Goal: Transaction & Acquisition: Purchase product/service

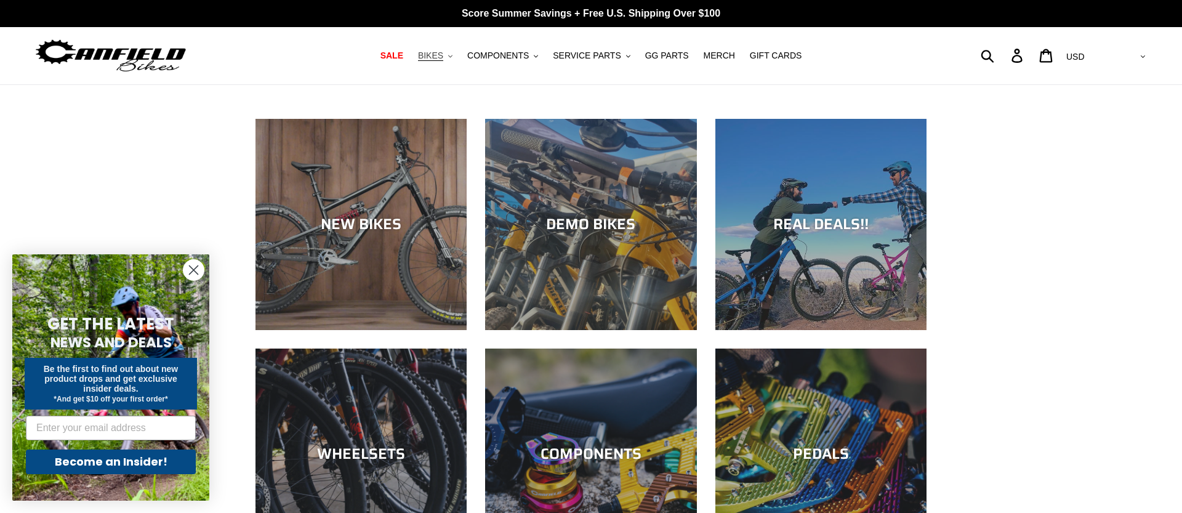
click at [443, 60] on span "BIKES" at bounding box center [430, 55] width 25 height 10
click at [494, 57] on span "COMPONENTS" at bounding box center [498, 55] width 62 height 10
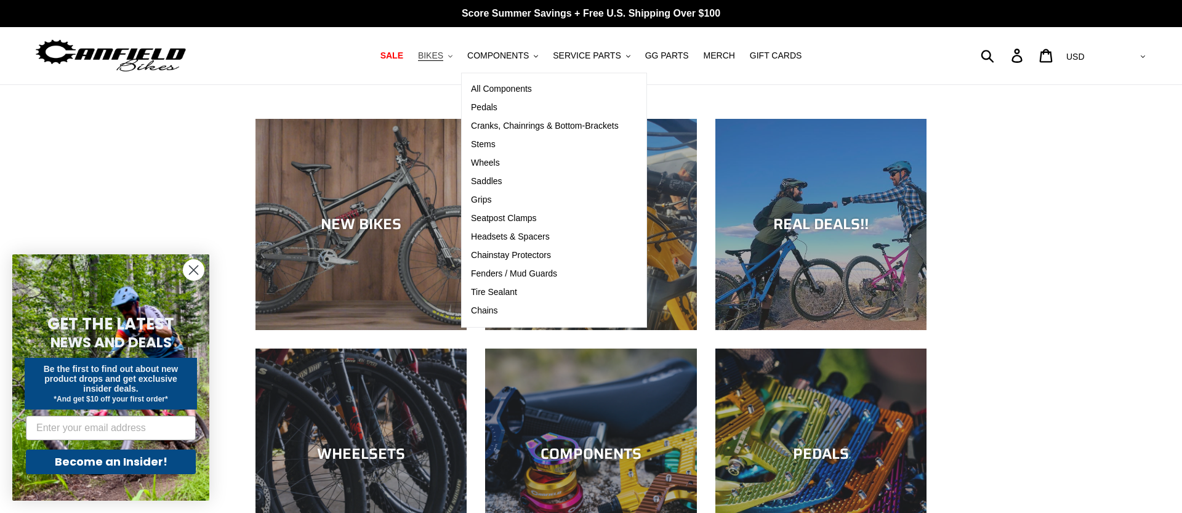
click at [452, 57] on icon ".cls-1{fill:#231f20}" at bounding box center [450, 56] width 4 height 4
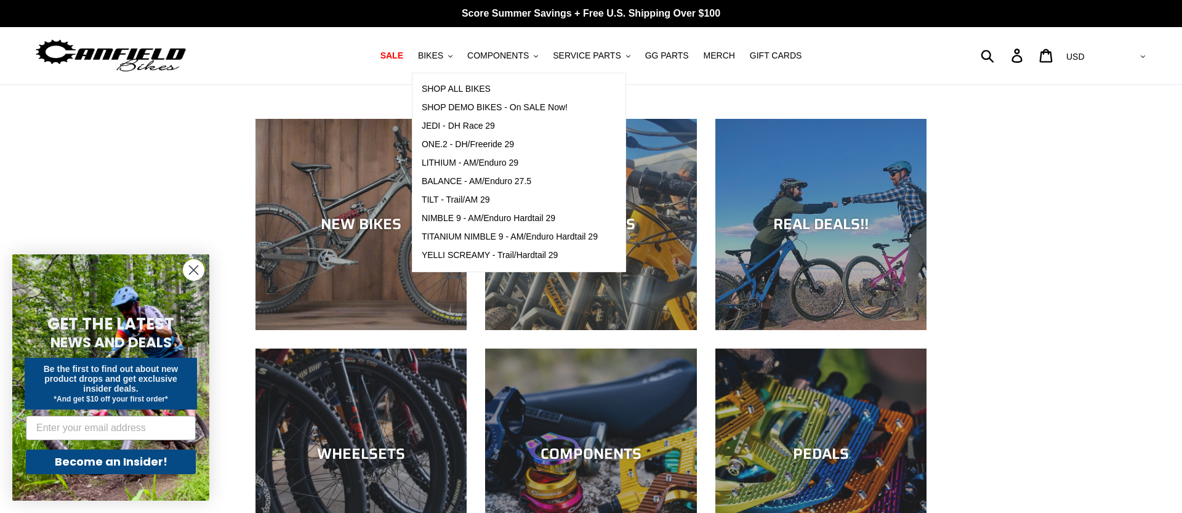
click at [509, 42] on nav "SALE BIKES .cls-1{fill:#231f20} SHOP ALL BIKES SHOP DEMO BIKES - On SALE Now! J…" at bounding box center [591, 55] width 557 height 57
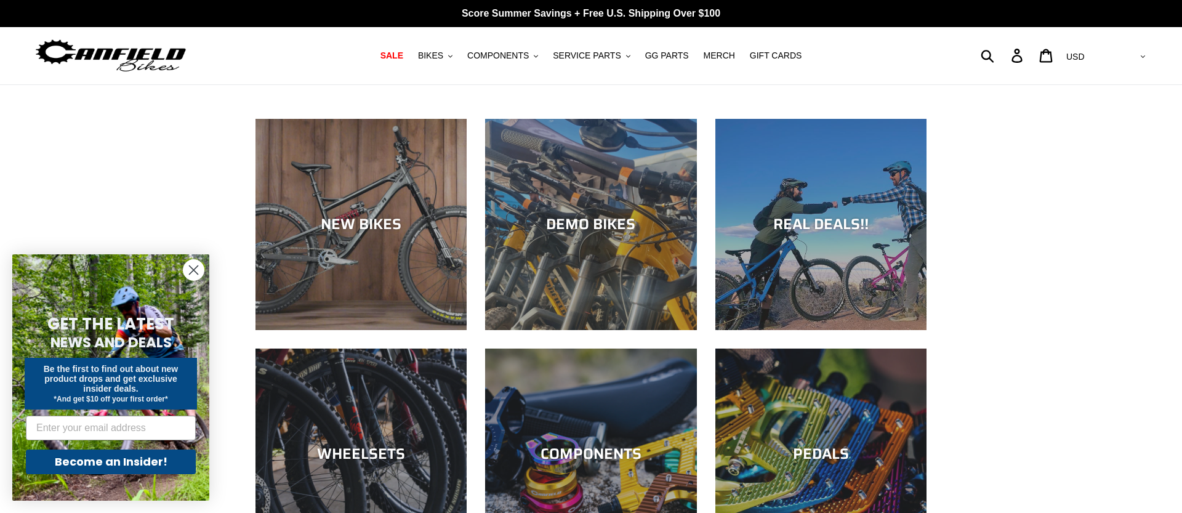
click at [508, 47] on nav "SALE BIKES .cls-1{fill:#231f20} SHOP ALL BIKES SHOP DEMO BIKES - On SALE Now! J…" at bounding box center [591, 55] width 557 height 57
click at [507, 51] on span "COMPONENTS" at bounding box center [498, 55] width 62 height 10
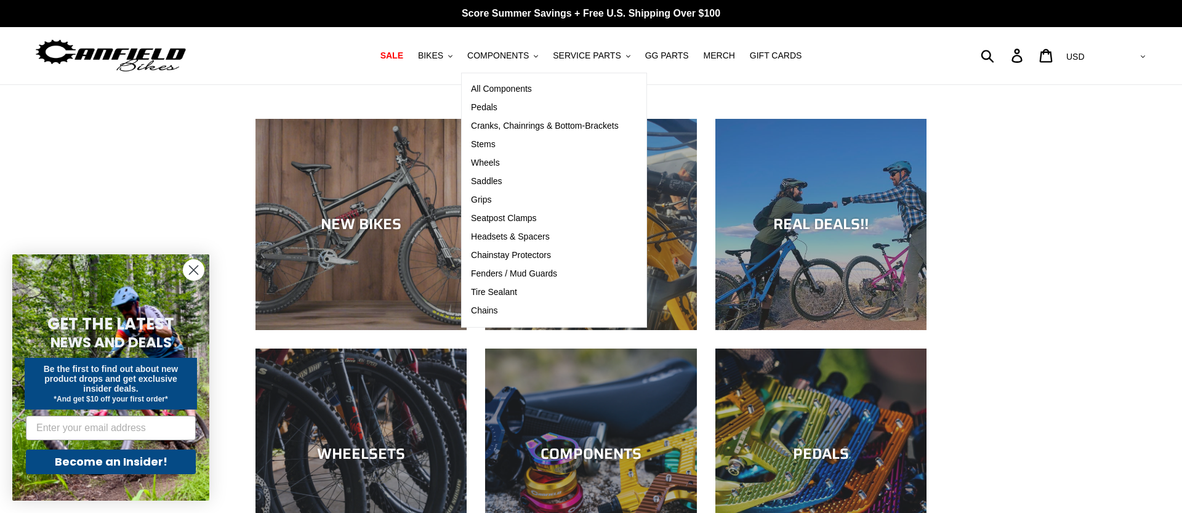
click at [175, 177] on div "NEW BIKES DEMO BIKES REAL DEALS!! WHEELSETS COMPONENTS PEDALS CRANKS" at bounding box center [591, 474] width 1182 height 710
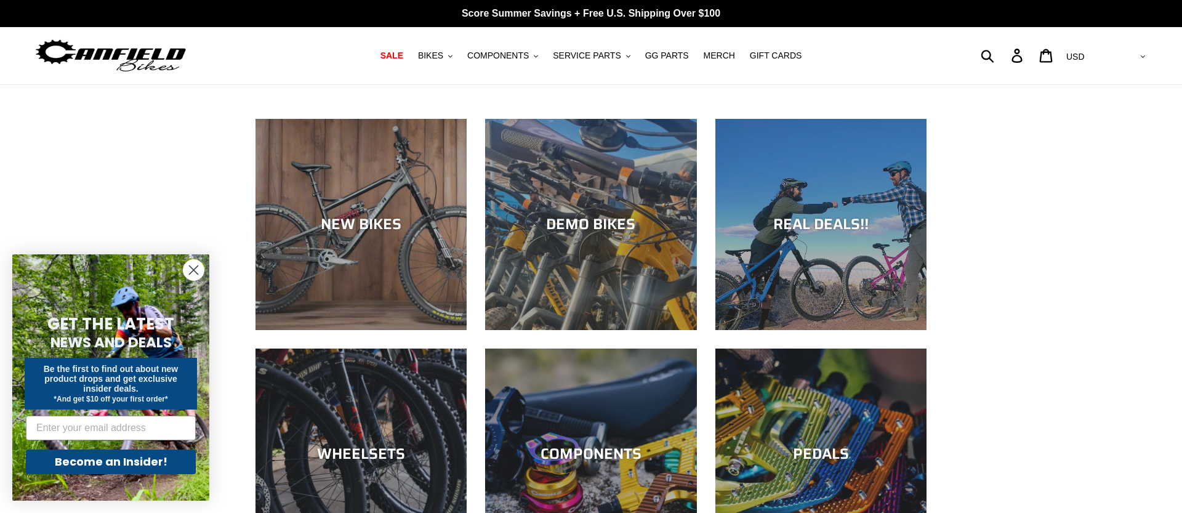
click at [183, 271] on circle "Close dialog" at bounding box center [193, 270] width 20 height 20
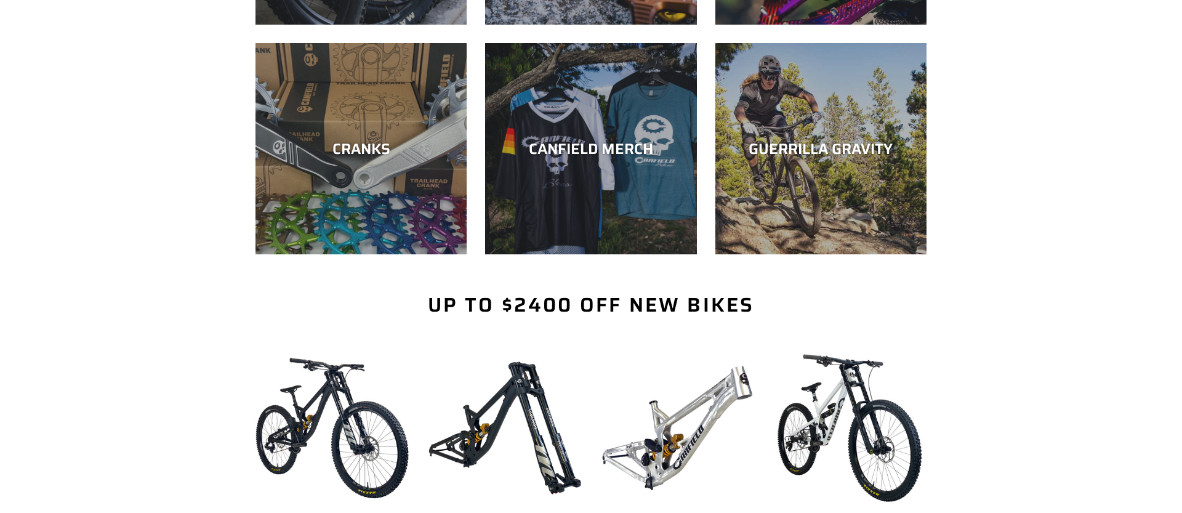
scroll to position [128, 0]
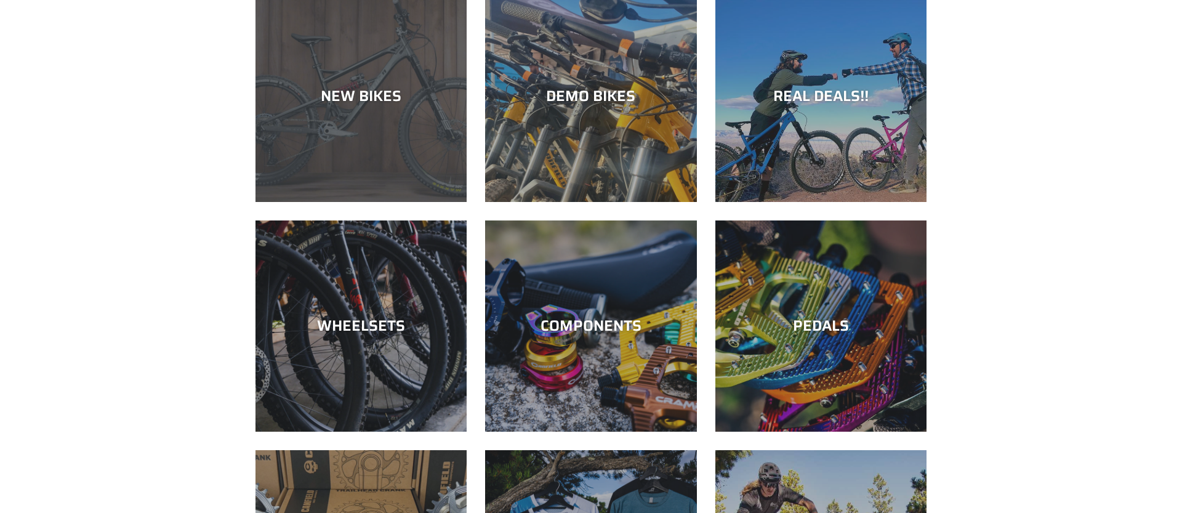
click at [344, 202] on div "NEW BIKES" at bounding box center [360, 202] width 211 height 0
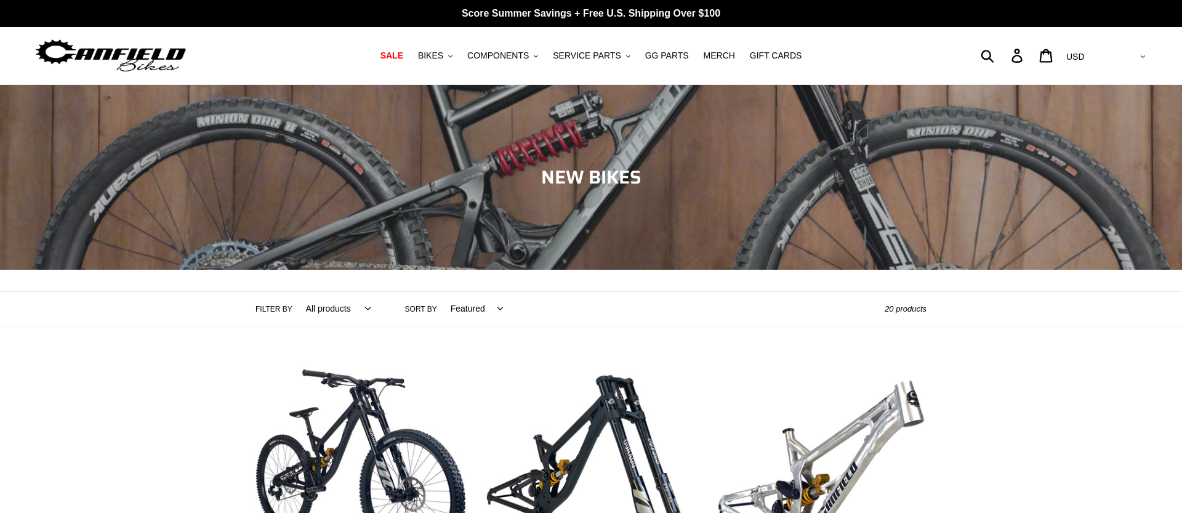
click at [468, 310] on select "Featured Best selling Alphabetically, A-Z Alphabetically, Z-A Price, low to hig…" at bounding box center [474, 309] width 68 height 34
click at [331, 308] on select "All products 275 29er balance BFCM23 BFCM24 CBF Downhill Enduro Full Suspension…" at bounding box center [335, 309] width 81 height 34
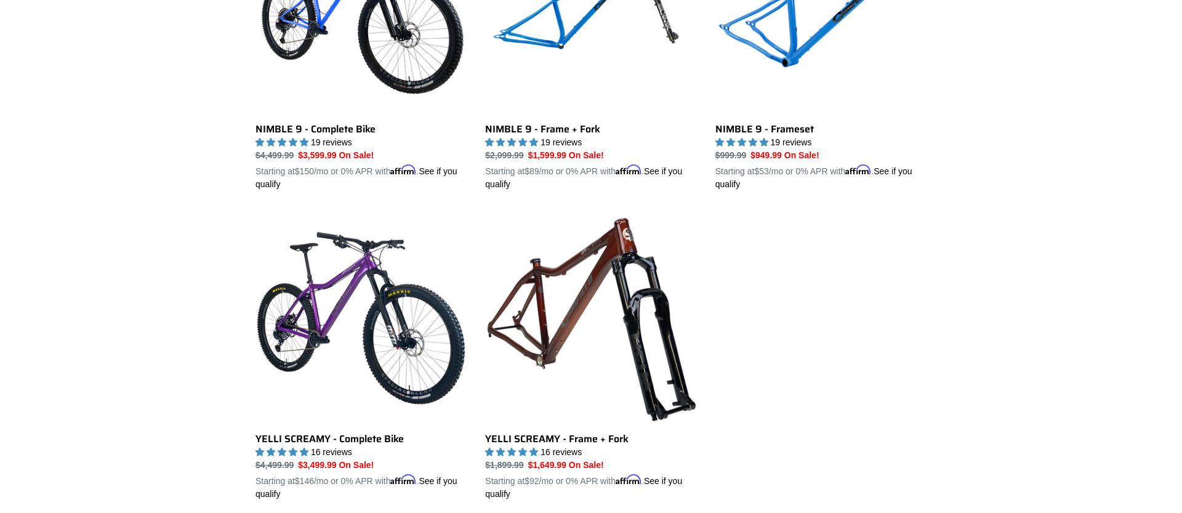
scroll to position [1822, 0]
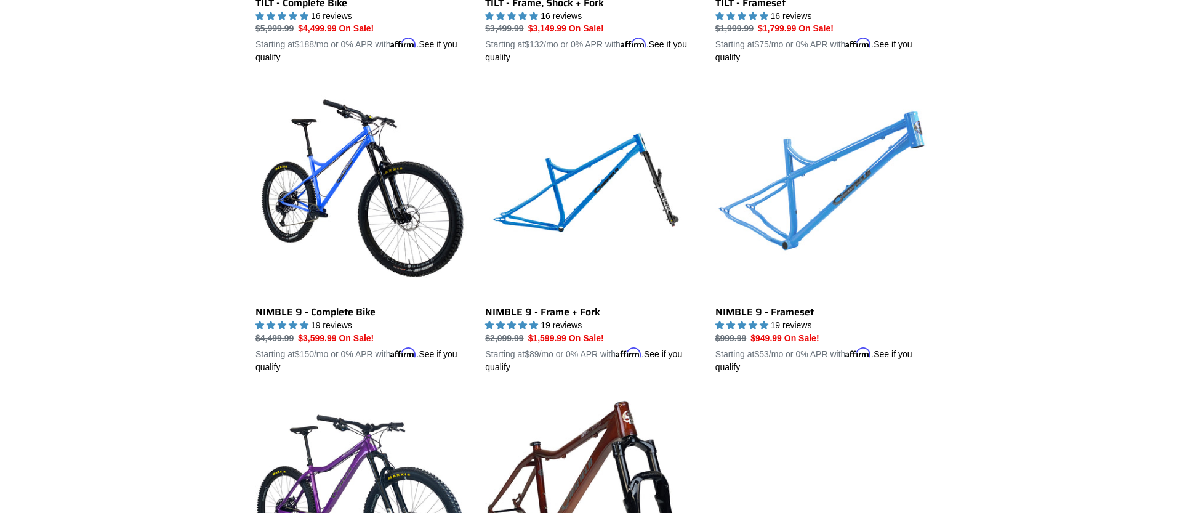
click at [823, 212] on link "NIMBLE 9 - Frameset" at bounding box center [820, 230] width 211 height 288
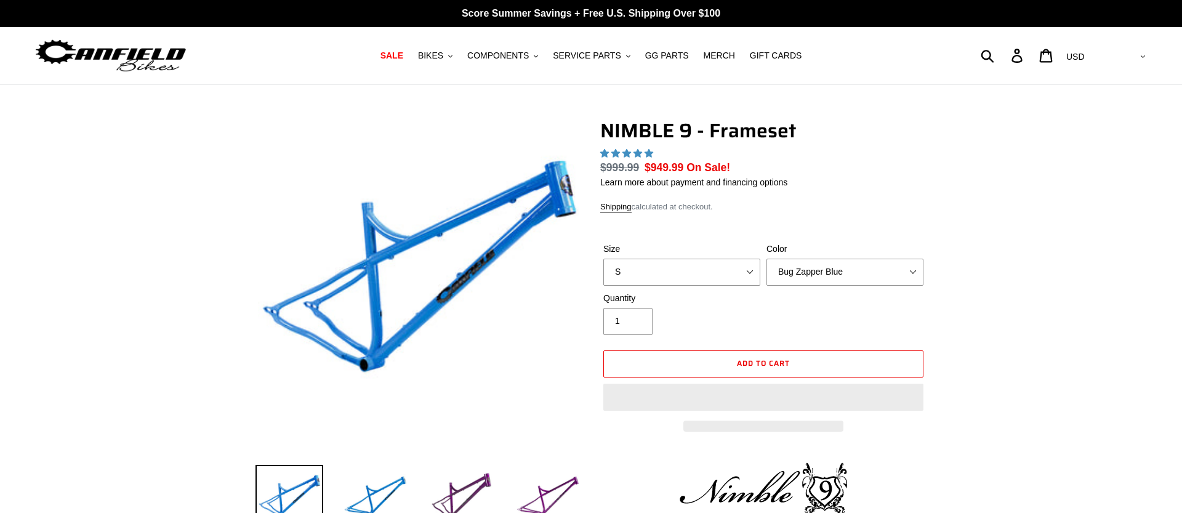
select select "highest-rating"
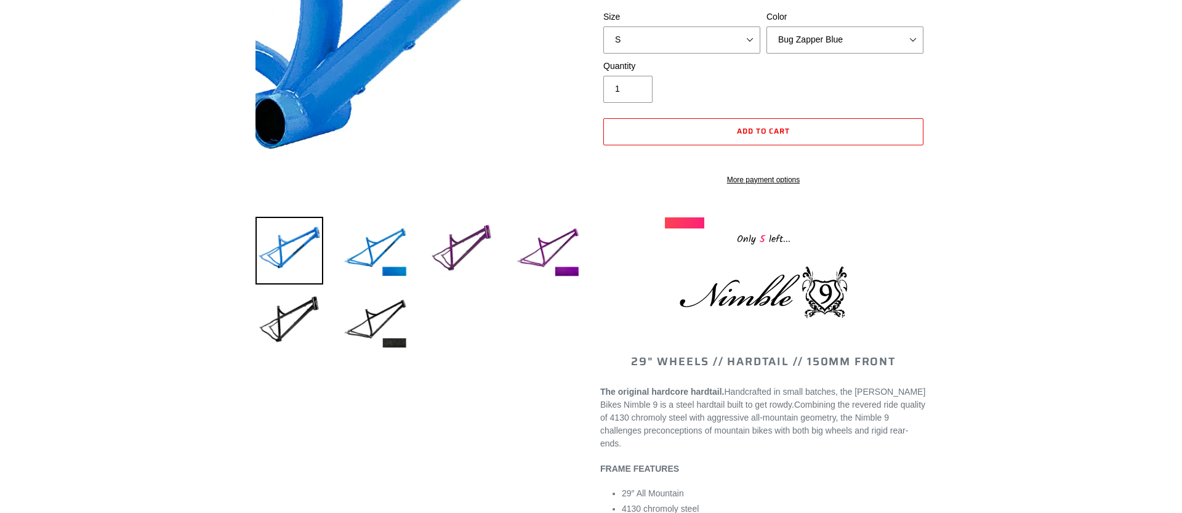
scroll to position [247, 0]
